Goal: Task Accomplishment & Management: Manage account settings

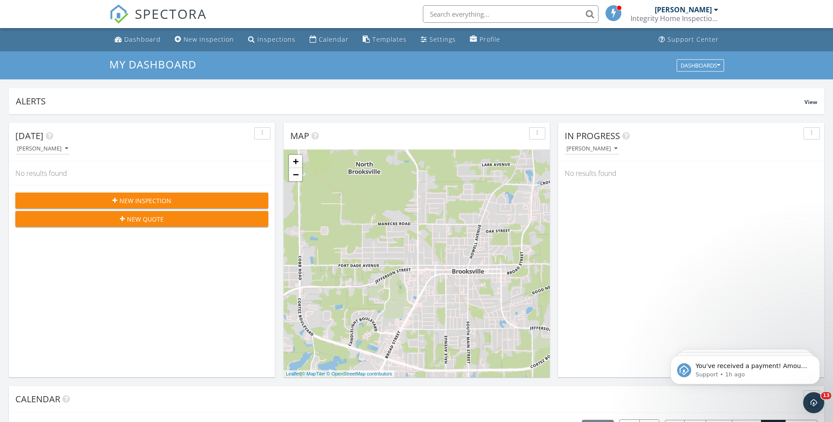
scroll to position [813, 846]
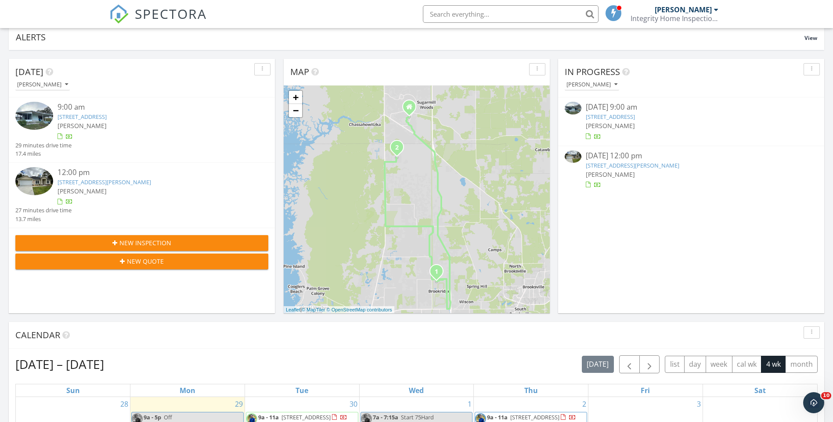
scroll to position [263, 0]
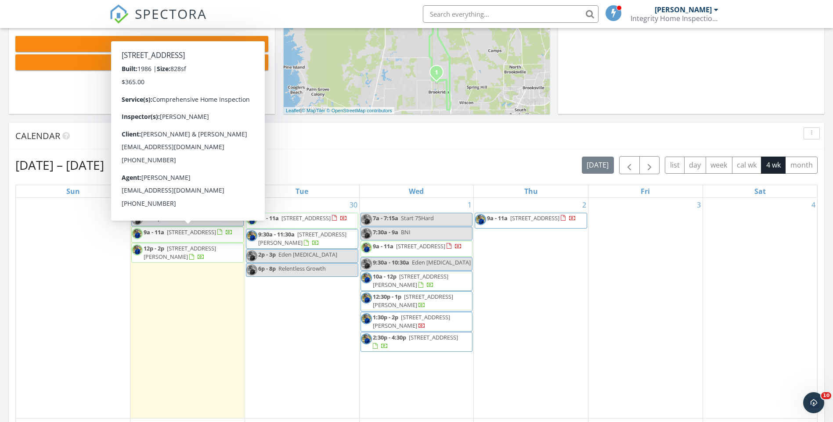
click at [186, 236] on span "16131 Brookridge Blvd, Brooksville 34613" at bounding box center [191, 232] width 49 height 8
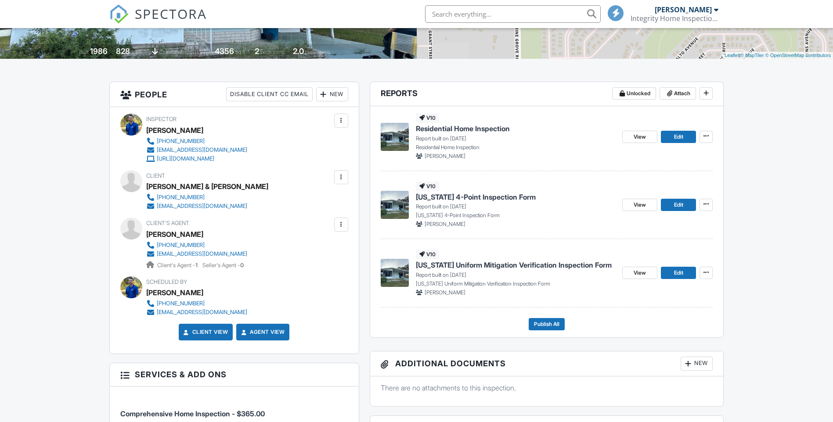
click at [452, 127] on span "Residential Home Inspection" at bounding box center [463, 129] width 94 height 10
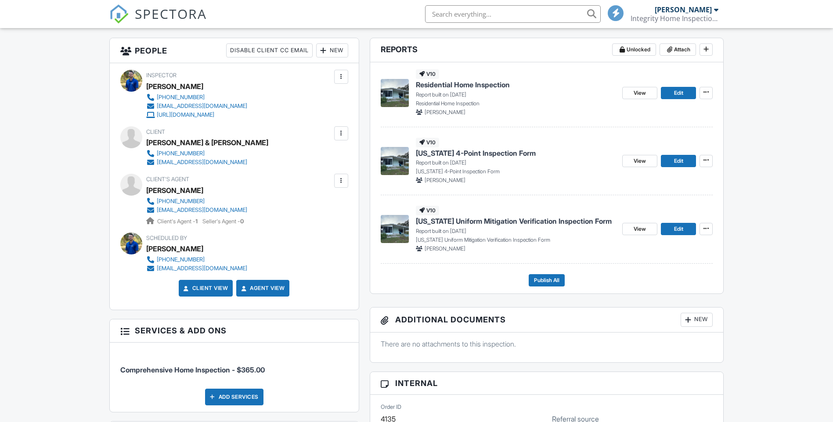
click at [450, 153] on span "[US_STATE] 4-Point Inspection Form" at bounding box center [476, 153] width 120 height 10
click at [447, 221] on span "[US_STATE] Uniform Mitigation Verification Inspection Form" at bounding box center [514, 221] width 196 height 10
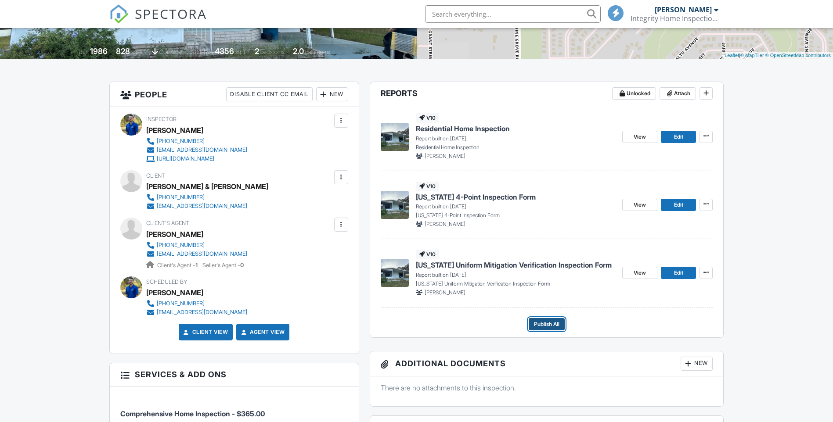
click at [537, 322] on span "Publish All" at bounding box center [546, 324] width 25 height 9
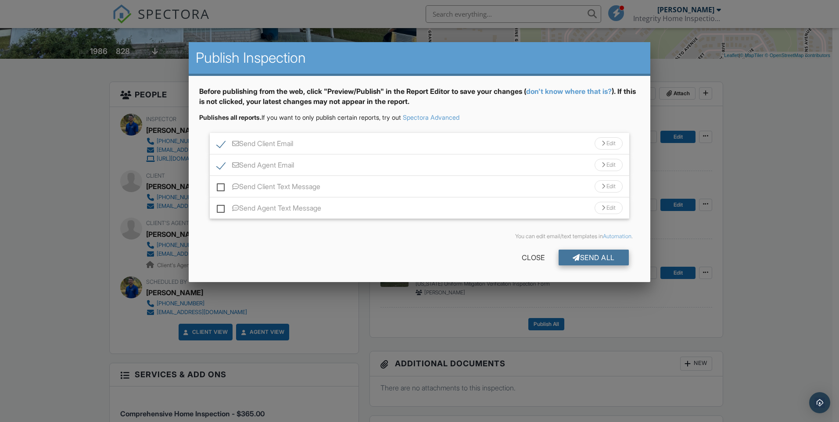
click at [582, 259] on div "Send All" at bounding box center [594, 258] width 70 height 16
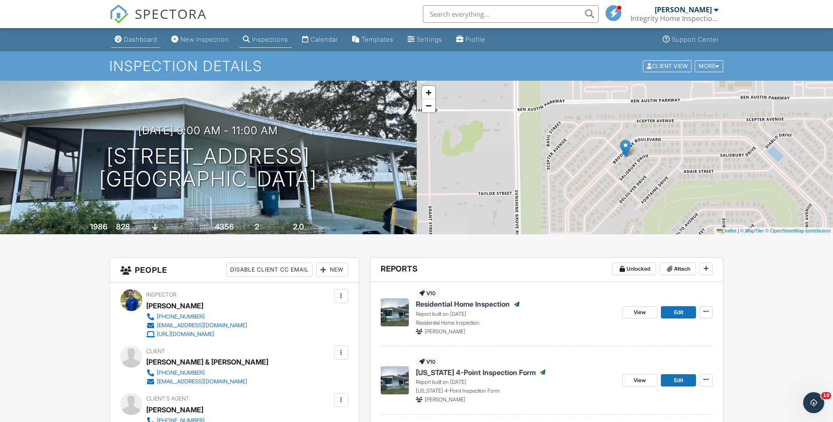
click at [141, 40] on div "Dashboard" at bounding box center [140, 39] width 33 height 7
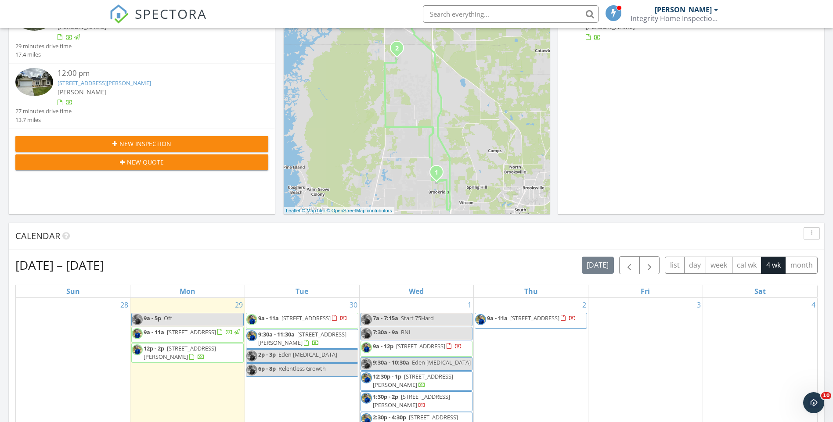
scroll to position [219, 0]
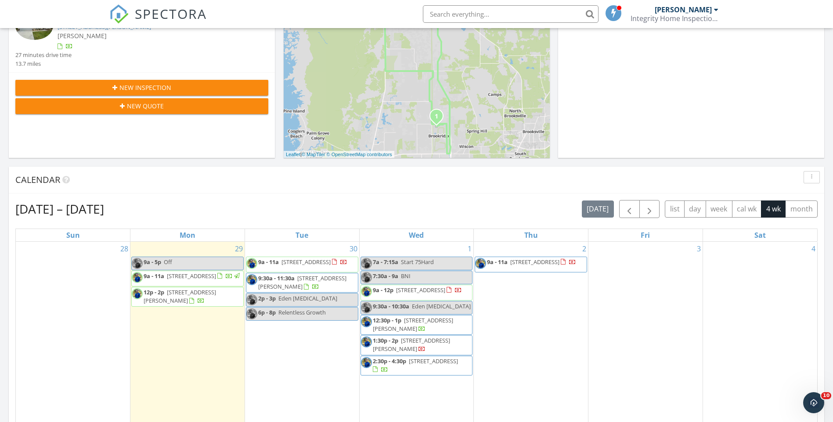
click at [437, 291] on span "9 Geranium Court W, Homosassa 34446" at bounding box center [420, 290] width 49 height 8
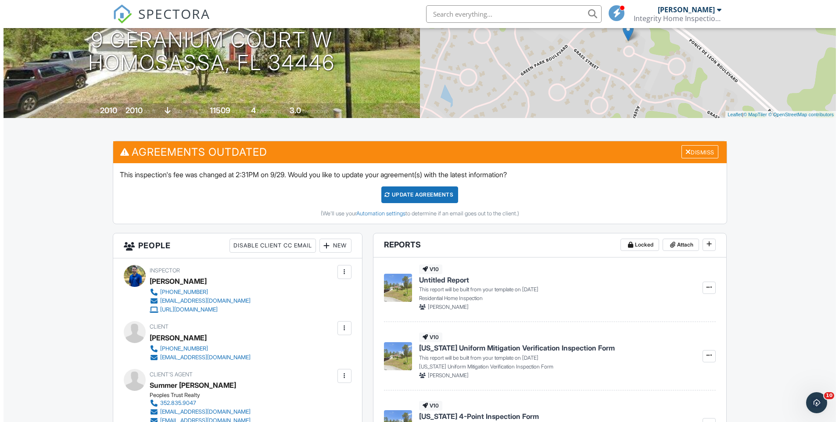
scroll to position [160, 0]
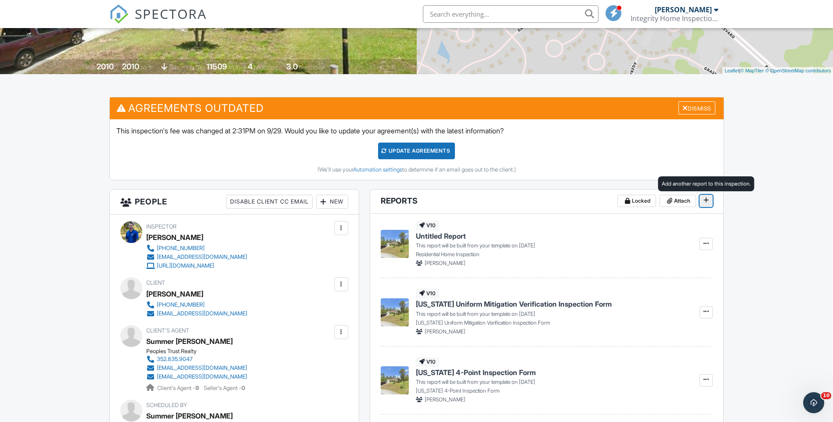
click at [707, 202] on icon at bounding box center [705, 200] width 5 height 6
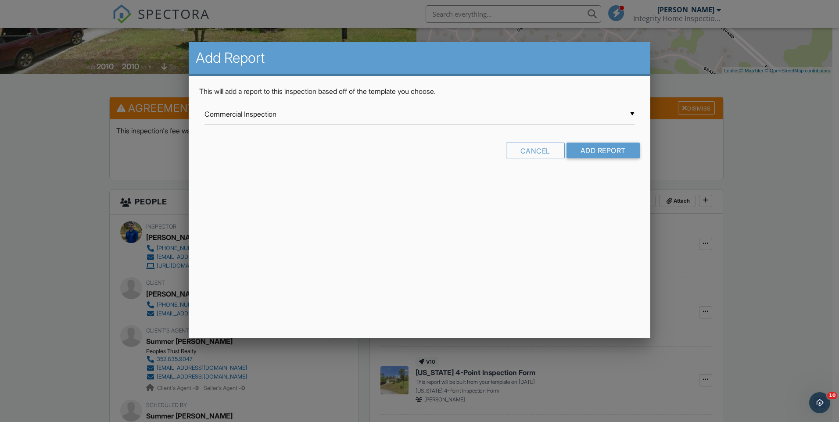
click at [352, 119] on div "▼ Commercial Inspection Commercial Inspection Residential 4 Point Inspection Re…" at bounding box center [420, 115] width 430 height 22
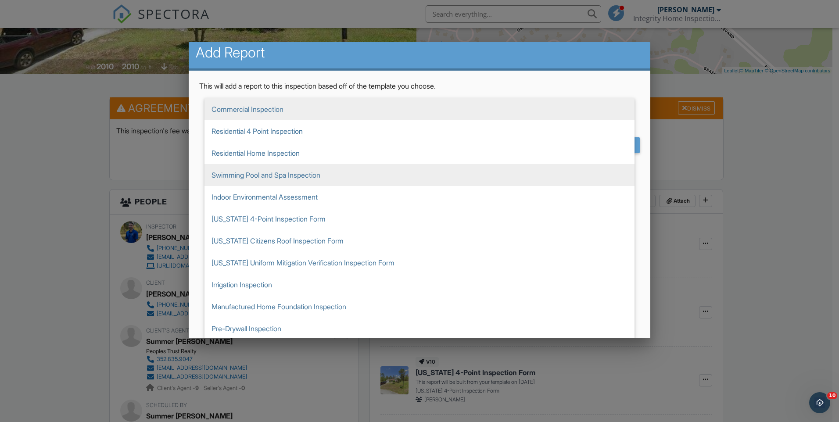
scroll to position [6, 0]
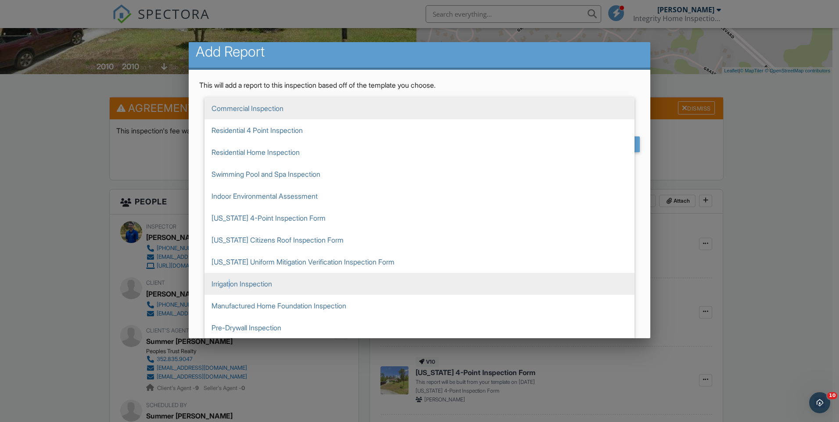
click at [232, 284] on span "Irrigation Inspection" at bounding box center [420, 284] width 430 height 22
type input "Irrigation Inspection"
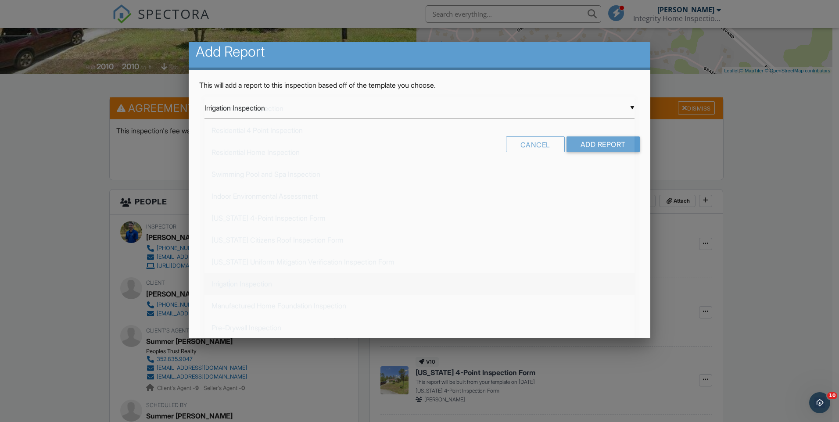
scroll to position [0, 0]
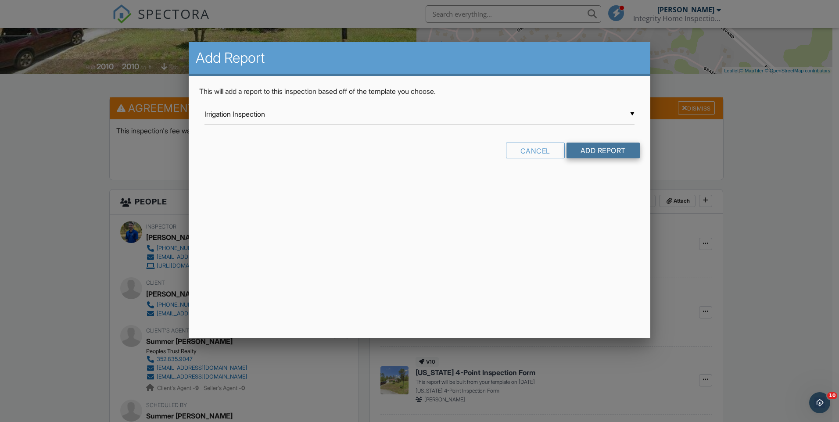
click at [608, 148] on input "Add Report" at bounding box center [603, 151] width 73 height 16
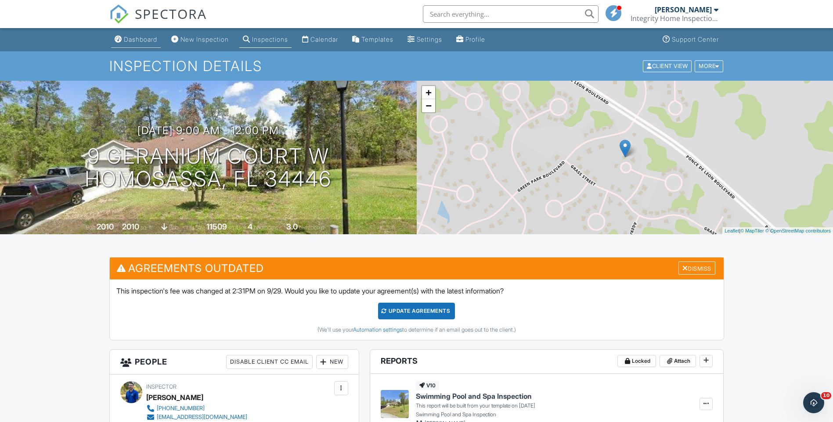
click at [134, 36] on div "Dashboard" at bounding box center [140, 39] width 33 height 7
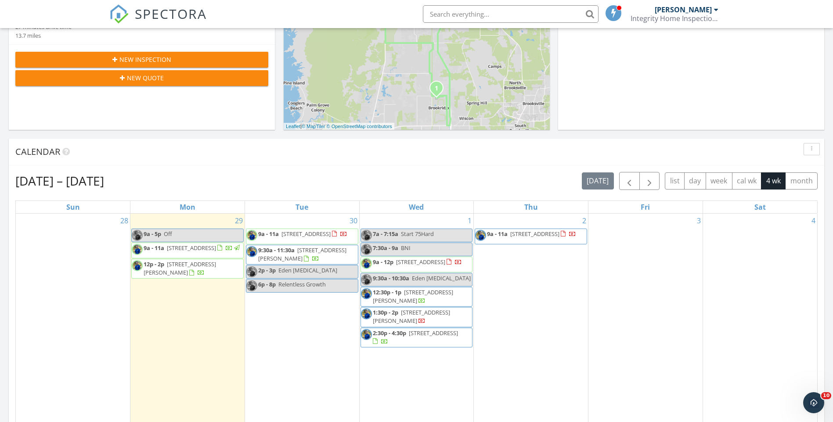
scroll to position [263, 0]
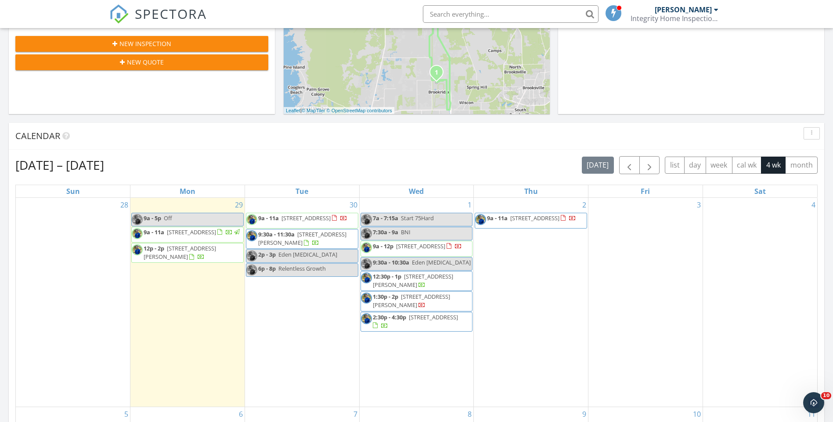
click at [164, 259] on span "[STREET_ADDRESS][PERSON_NAME]" at bounding box center [180, 253] width 72 height 16
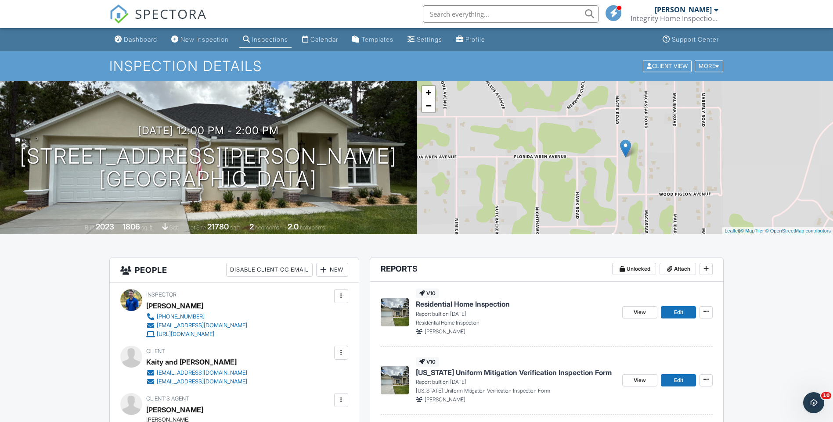
click at [435, 305] on span "Residential Home Inspection" at bounding box center [463, 304] width 94 height 10
click at [634, 313] on span "View" at bounding box center [639, 312] width 12 height 9
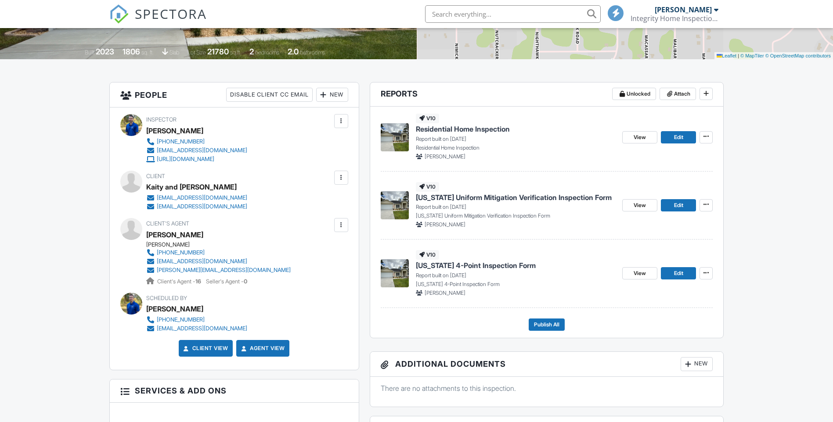
scroll to position [176, 0]
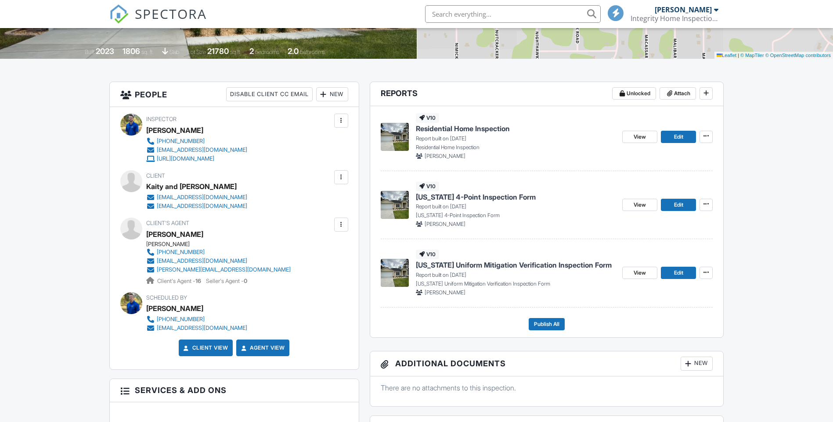
click at [447, 198] on span "[US_STATE] 4-Point Inspection Form" at bounding box center [476, 197] width 120 height 10
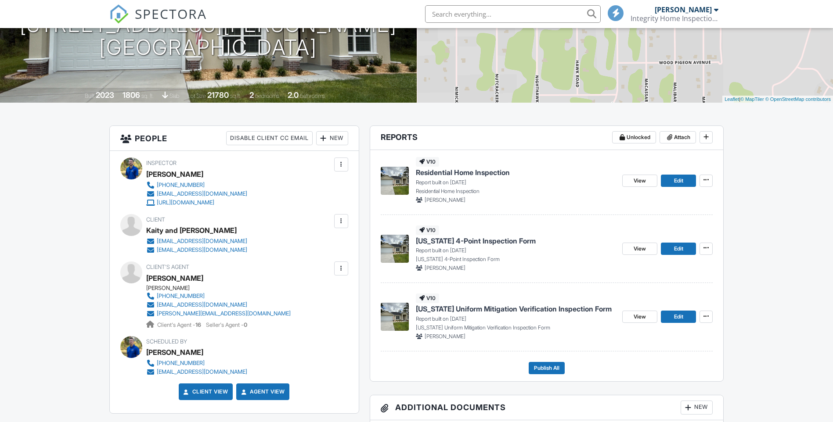
click at [439, 309] on span "[US_STATE] Uniform Mitigation Verification Inspection Form" at bounding box center [514, 309] width 196 height 10
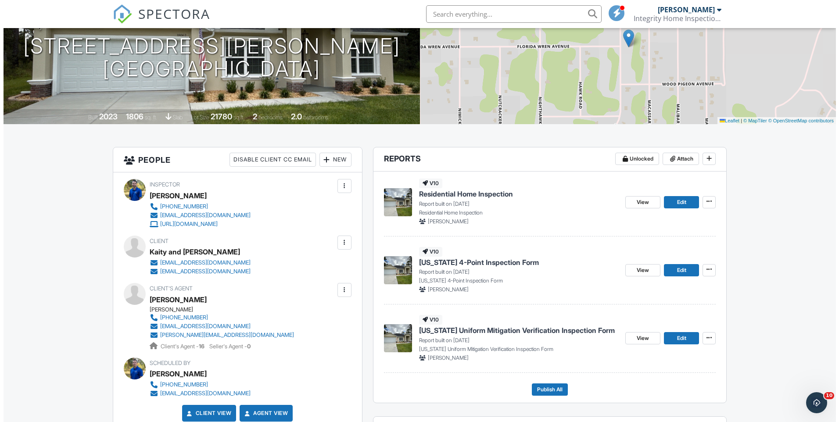
scroll to position [219, 0]
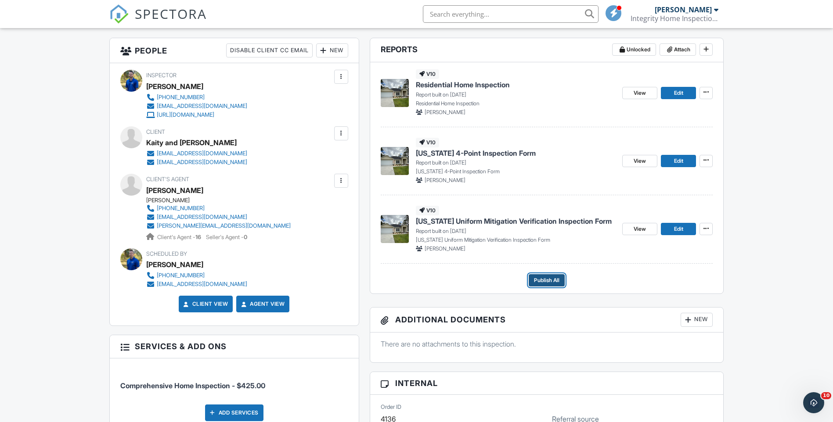
click at [539, 279] on span "Publish All" at bounding box center [546, 280] width 25 height 9
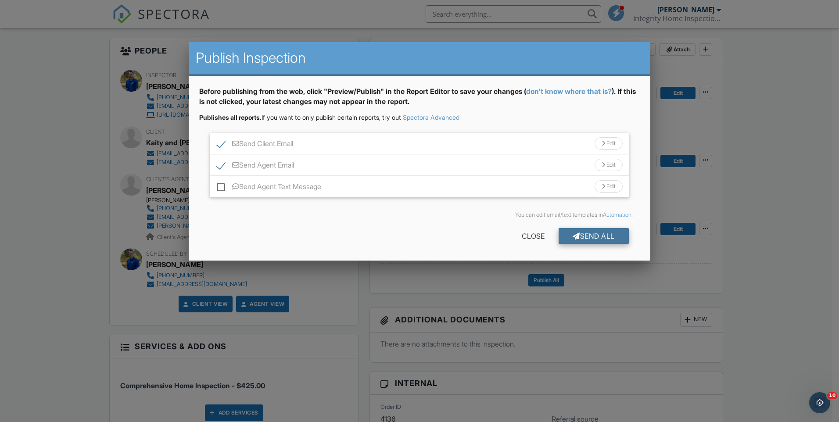
click at [590, 237] on div "Send All" at bounding box center [594, 236] width 70 height 16
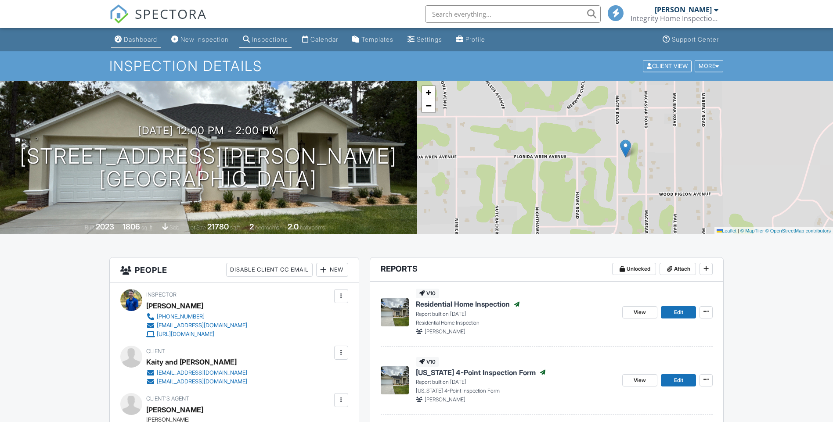
click at [140, 40] on div "Dashboard" at bounding box center [140, 39] width 33 height 7
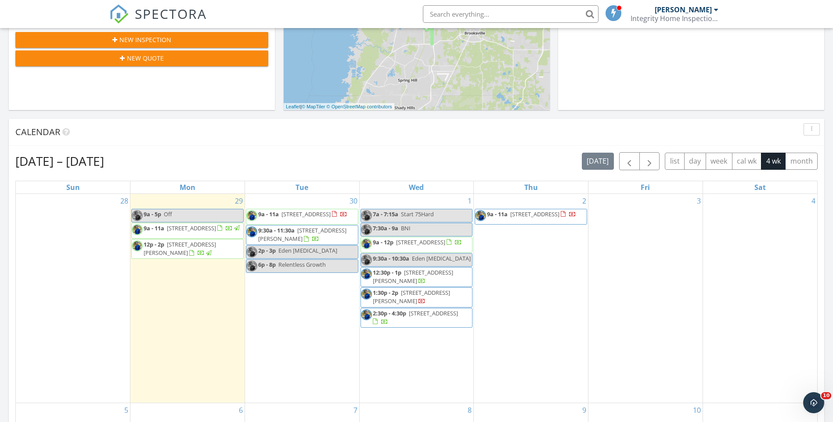
scroll to position [351, 0]
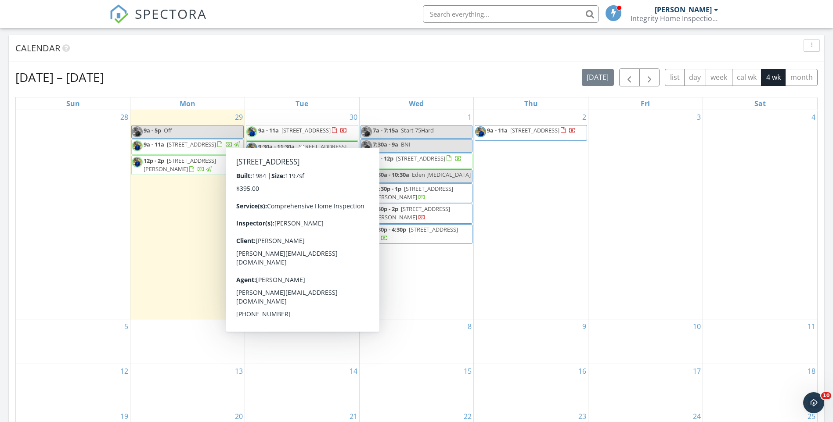
click at [277, 132] on span "9a - 11a" at bounding box center [268, 130] width 21 height 8
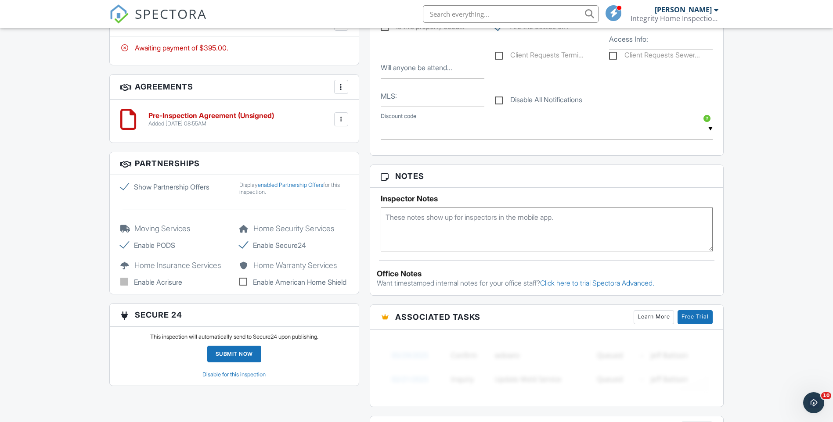
scroll to position [658, 0]
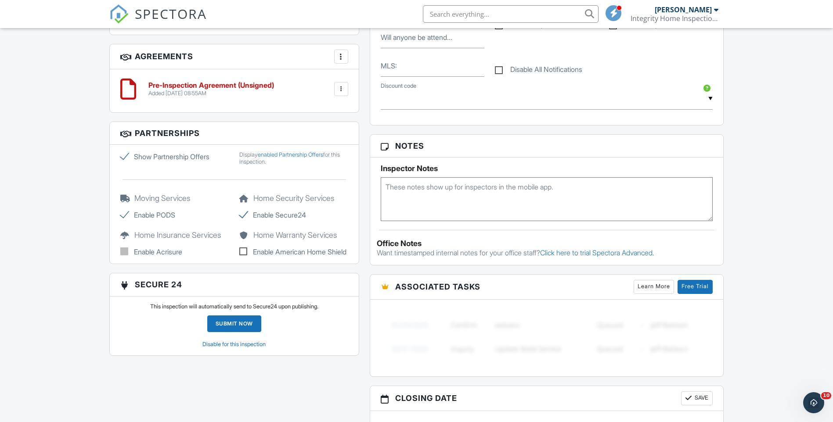
click at [408, 192] on textarea at bounding box center [547, 199] width 332 height 44
type textarea "Reroof [DATE]"
click at [713, 145] on h3 "Notes" at bounding box center [546, 146] width 353 height 23
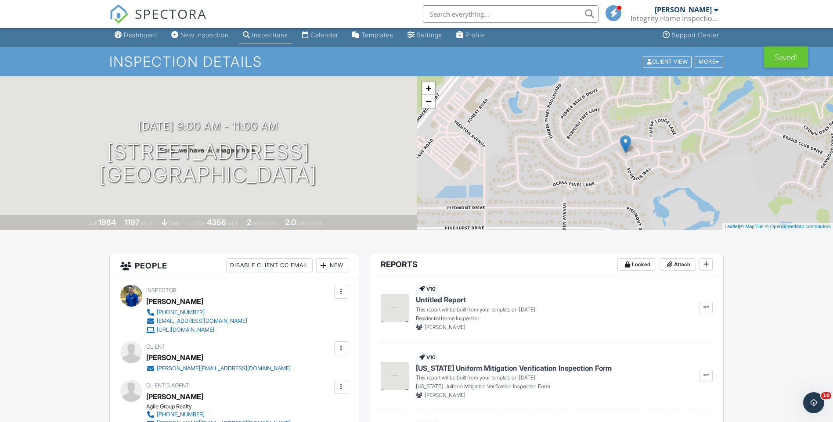
scroll to position [0, 0]
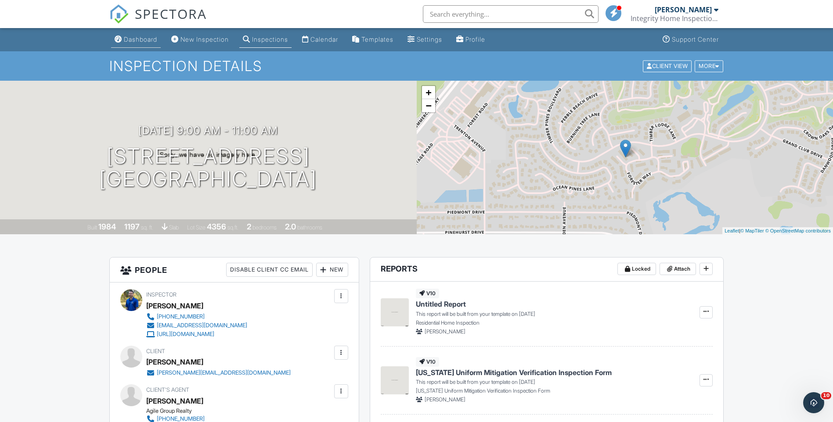
click at [134, 39] on div "Dashboard" at bounding box center [140, 39] width 33 height 7
